Goal: Find specific page/section: Locate a particular part of the current website

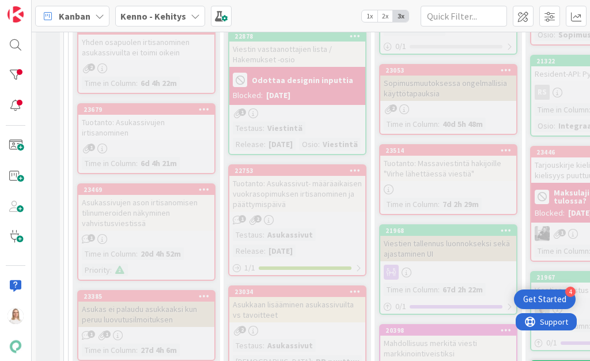
scroll to position [459, 0]
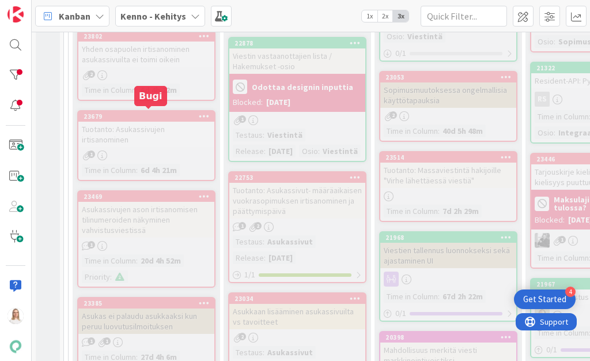
click at [154, 113] on div "23679" at bounding box center [149, 116] width 131 height 8
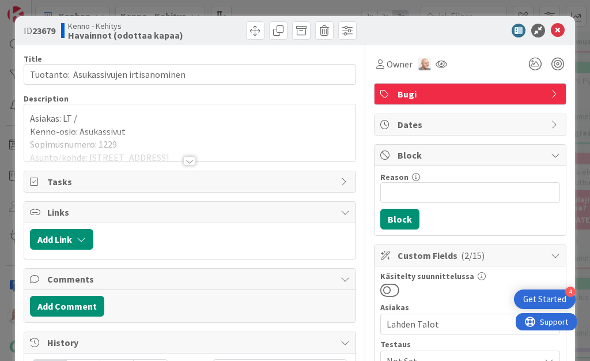
click at [187, 162] on div at bounding box center [189, 160] width 13 height 9
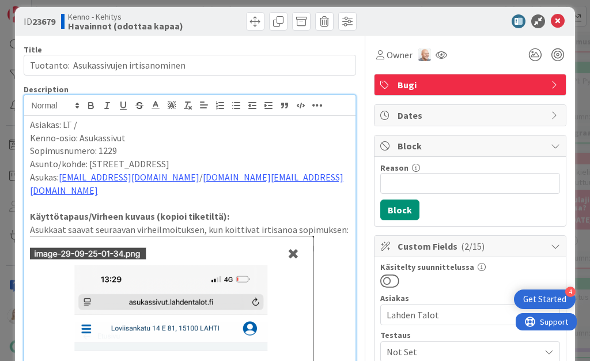
scroll to position [8, 0]
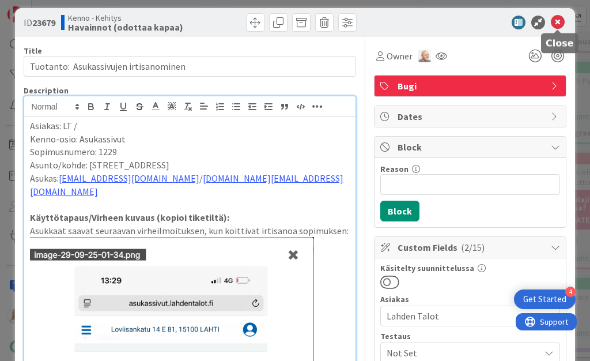
click at [560, 20] on icon at bounding box center [558, 23] width 14 height 14
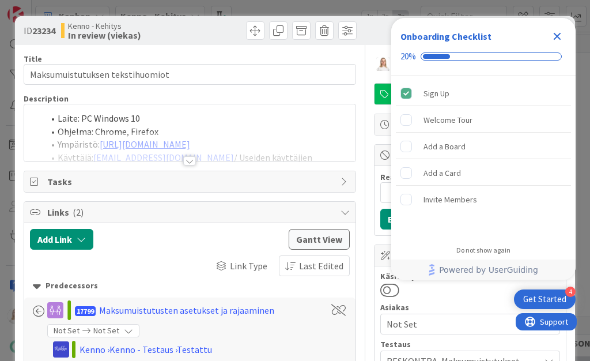
click at [553, 35] on icon "Close Checklist" at bounding box center [557, 36] width 14 height 14
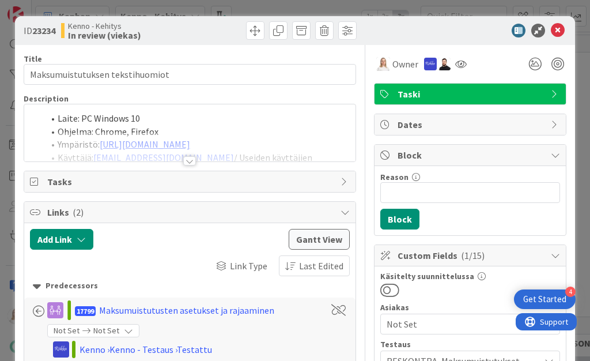
click at [188, 159] on div at bounding box center [189, 160] width 13 height 9
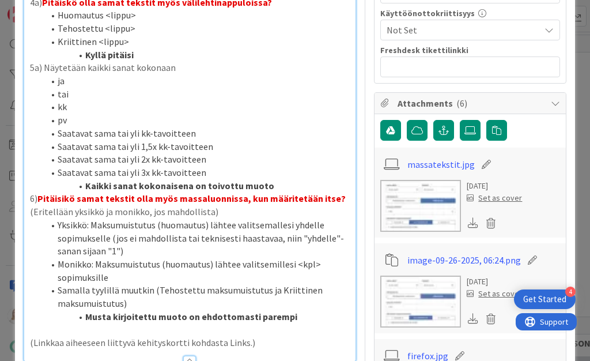
scroll to position [708, 0]
click at [430, 188] on img at bounding box center [420, 206] width 81 height 52
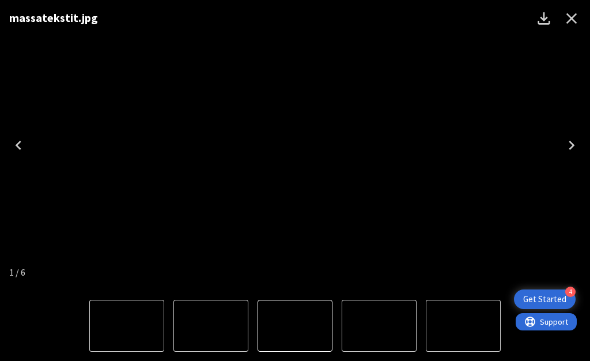
click at [572, 15] on icon "Close" at bounding box center [571, 18] width 18 height 18
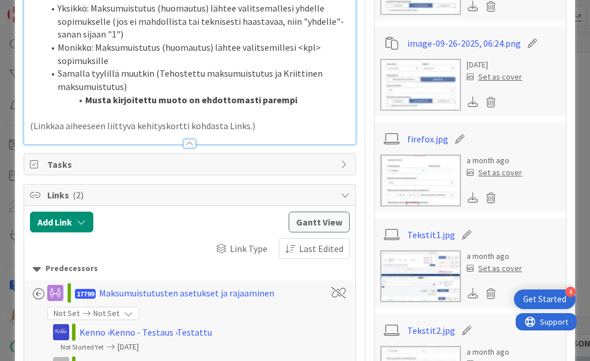
scroll to position [953, 0]
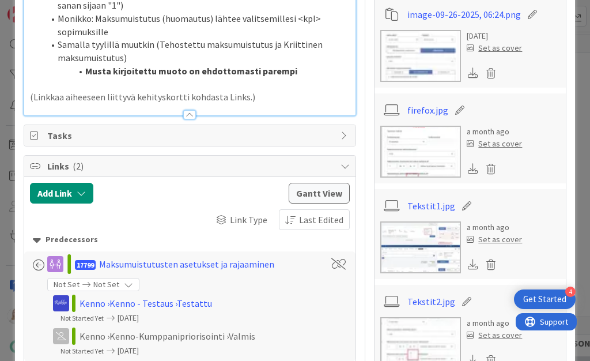
click at [431, 241] on img at bounding box center [420, 247] width 81 height 52
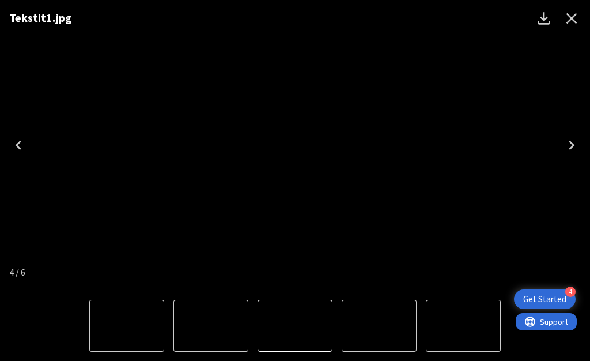
click at [570, 22] on icon "Close" at bounding box center [571, 18] width 18 height 18
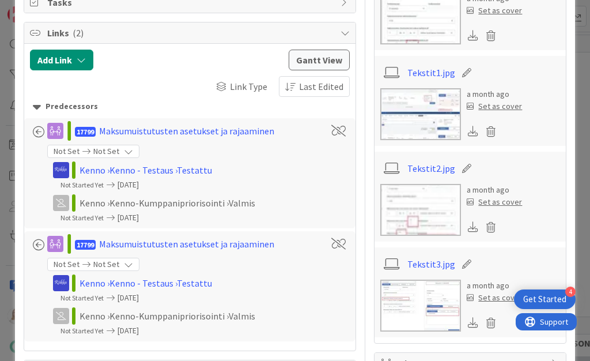
scroll to position [1110, 0]
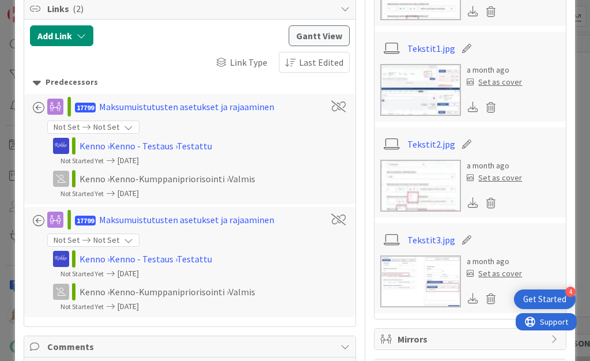
click at [409, 263] on img at bounding box center [420, 281] width 81 height 52
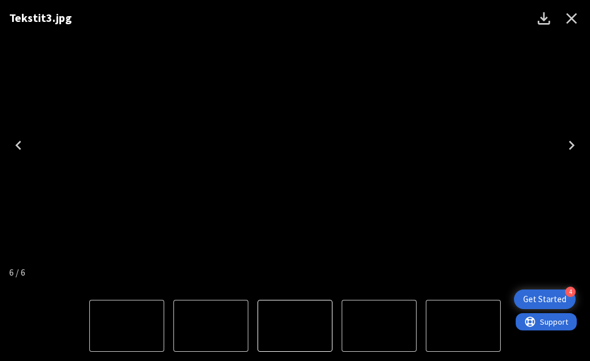
click at [569, 145] on icon "Next" at bounding box center [571, 145] width 18 height 18
click at [19, 143] on icon "Previous" at bounding box center [18, 145] width 18 height 18
click at [569, 145] on icon "Next" at bounding box center [571, 145] width 18 height 18
click at [20, 140] on icon "Previous" at bounding box center [18, 145] width 18 height 18
click at [570, 16] on icon "Close" at bounding box center [571, 18] width 11 height 11
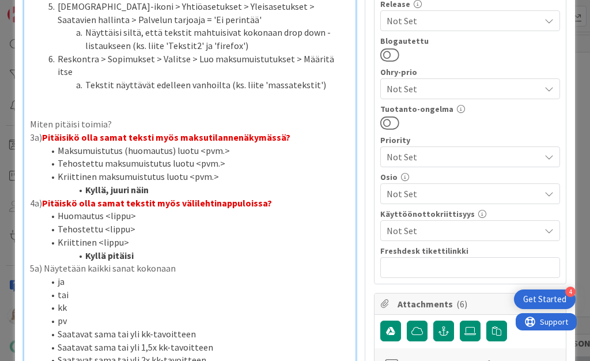
scroll to position [516, 0]
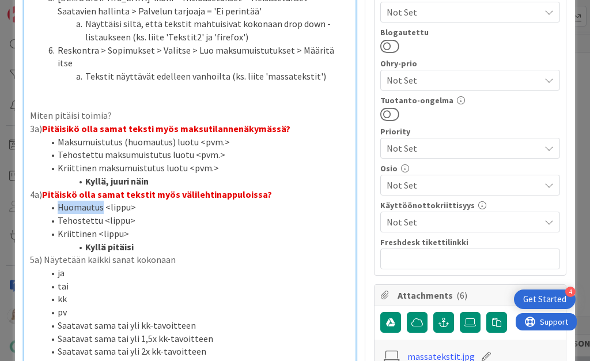
drag, startPoint x: 56, startPoint y: 157, endPoint x: 103, endPoint y: 159, distance: 46.2
click at [103, 201] on li "Huomautus <lippu>" at bounding box center [197, 207] width 307 height 13
copy li "Huomautus"
drag, startPoint x: 58, startPoint y: 184, endPoint x: 92, endPoint y: 184, distance: 34.0
click at [92, 227] on li "Kriittinen <lippu>" at bounding box center [197, 233] width 307 height 13
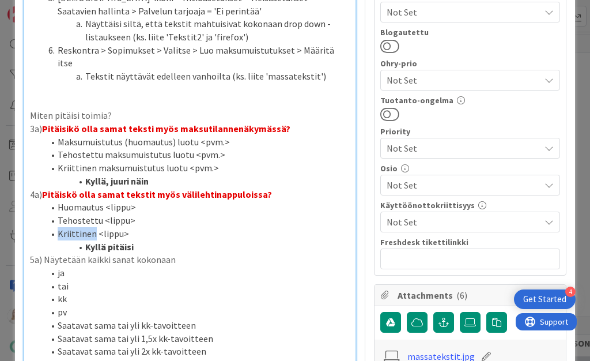
copy li "Kriittinen"
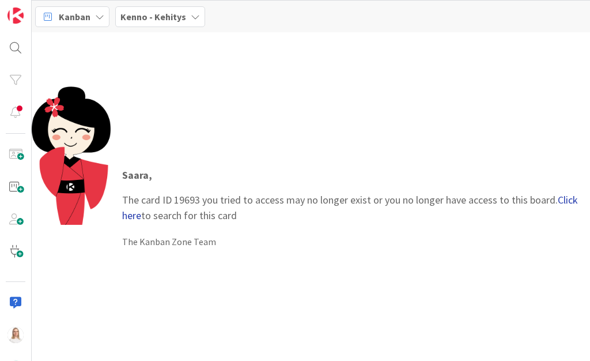
click at [565, 199] on link "Click here" at bounding box center [350, 207] width 456 height 29
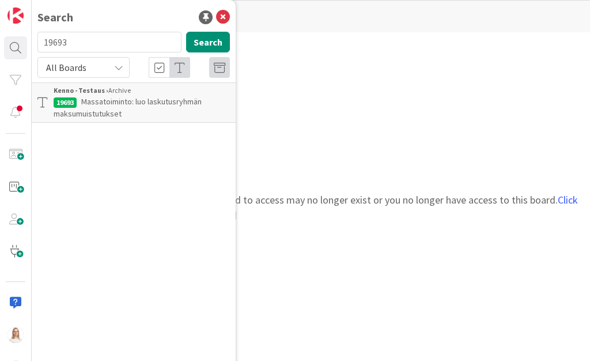
click at [95, 103] on span "Massatoiminto: luo laskutusryhmän maksumuistutukset" at bounding box center [128, 107] width 148 height 22
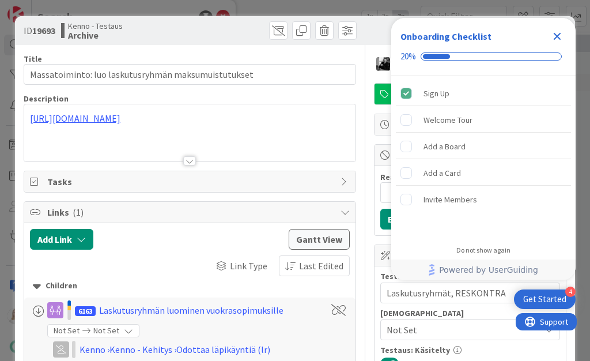
click at [189, 157] on div at bounding box center [189, 160] width 13 height 9
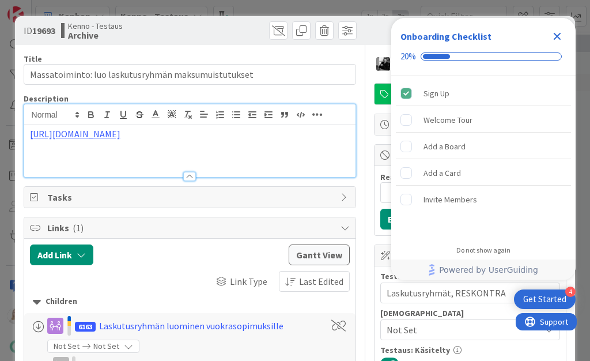
click at [557, 39] on icon "Close Checklist" at bounding box center [557, 36] width 14 height 14
